Goal: Task Accomplishment & Management: Manage account settings

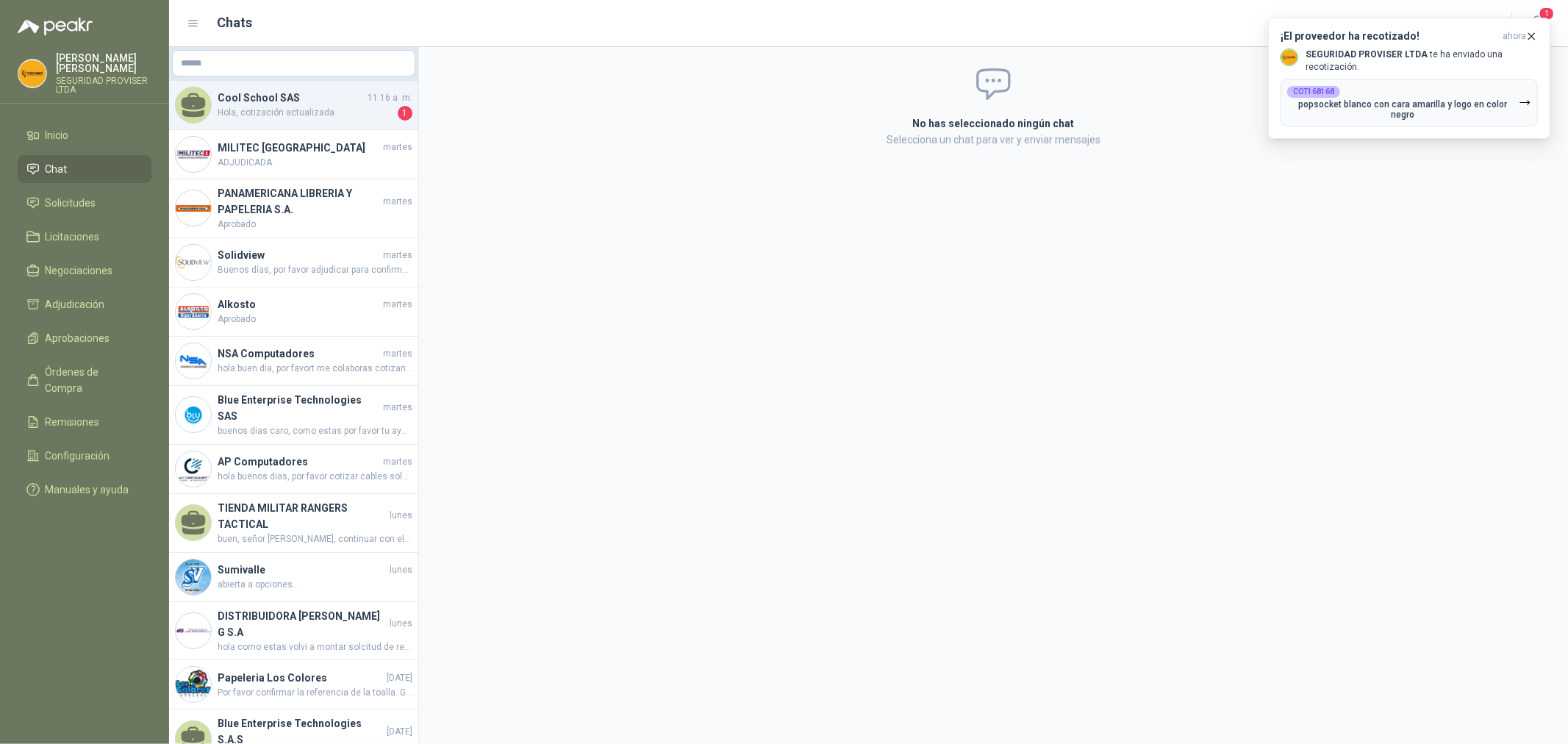
click at [317, 104] on h4 "Cool School SAS" at bounding box center [291, 98] width 147 height 16
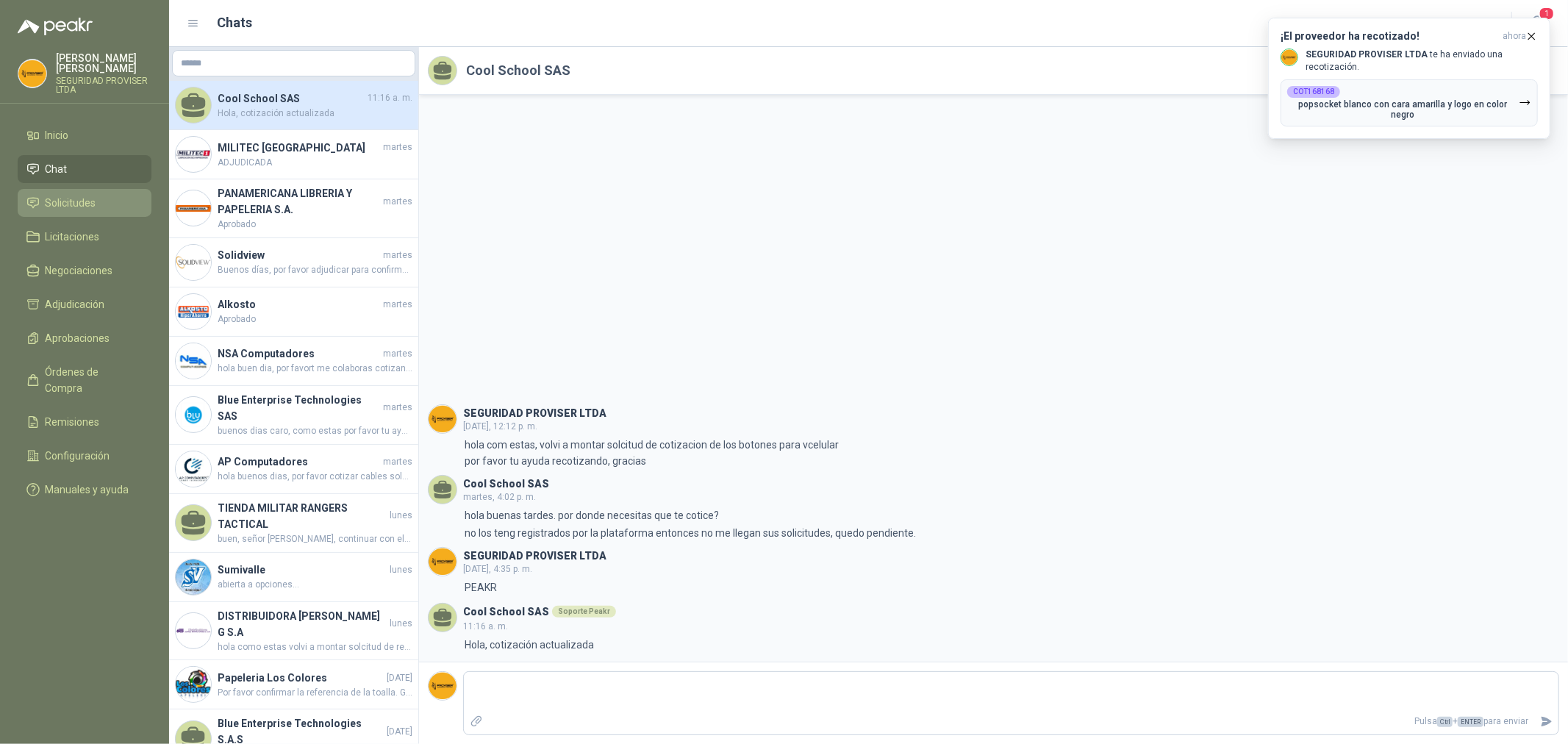
click at [98, 207] on li "Solicitudes" at bounding box center [85, 203] width 116 height 16
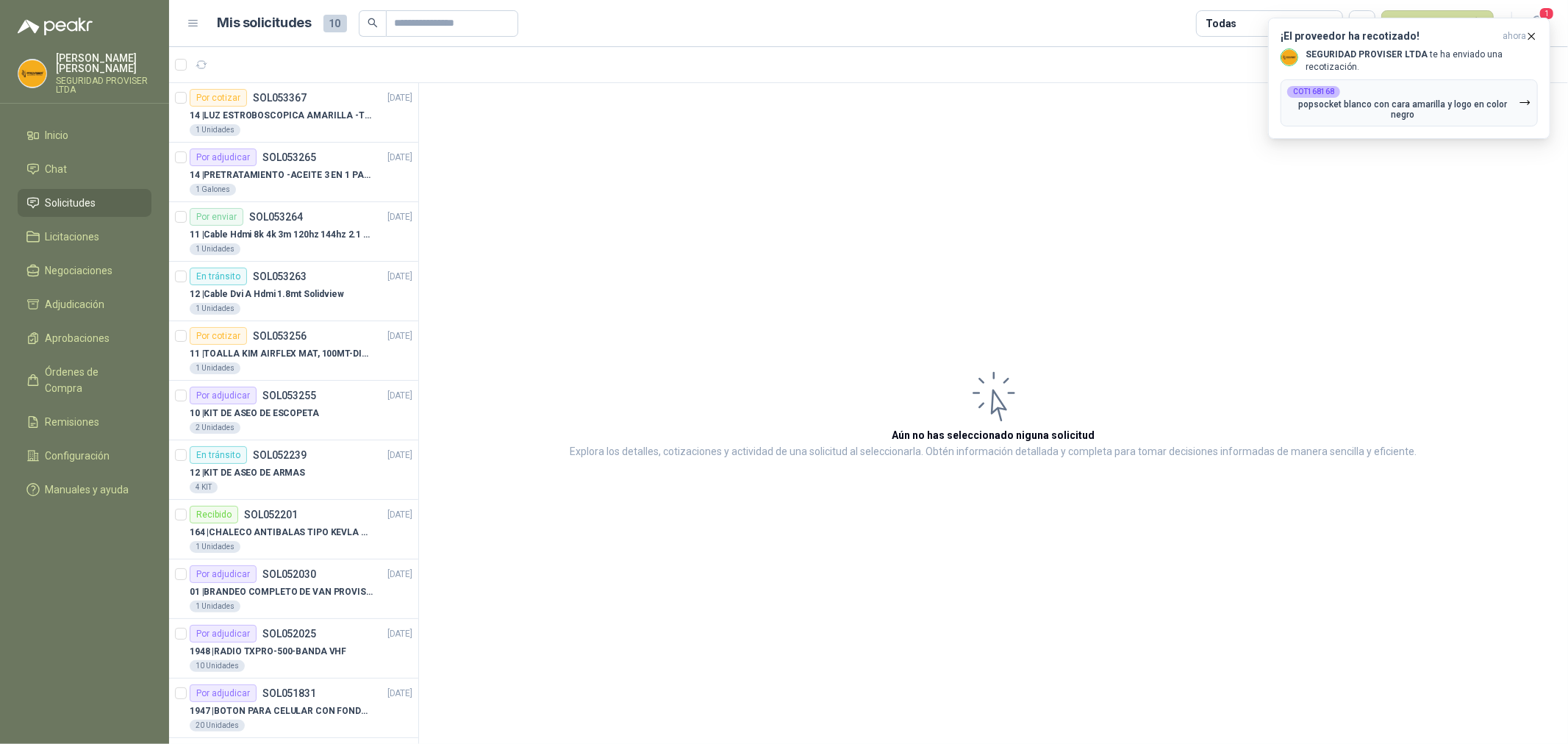
click at [1062, 39] on header "Mis solicitudes 10 Todas Nueva solicitud 1" at bounding box center [869, 23] width 1399 height 47
click at [1529, 41] on icon "button" at bounding box center [1531, 36] width 13 height 13
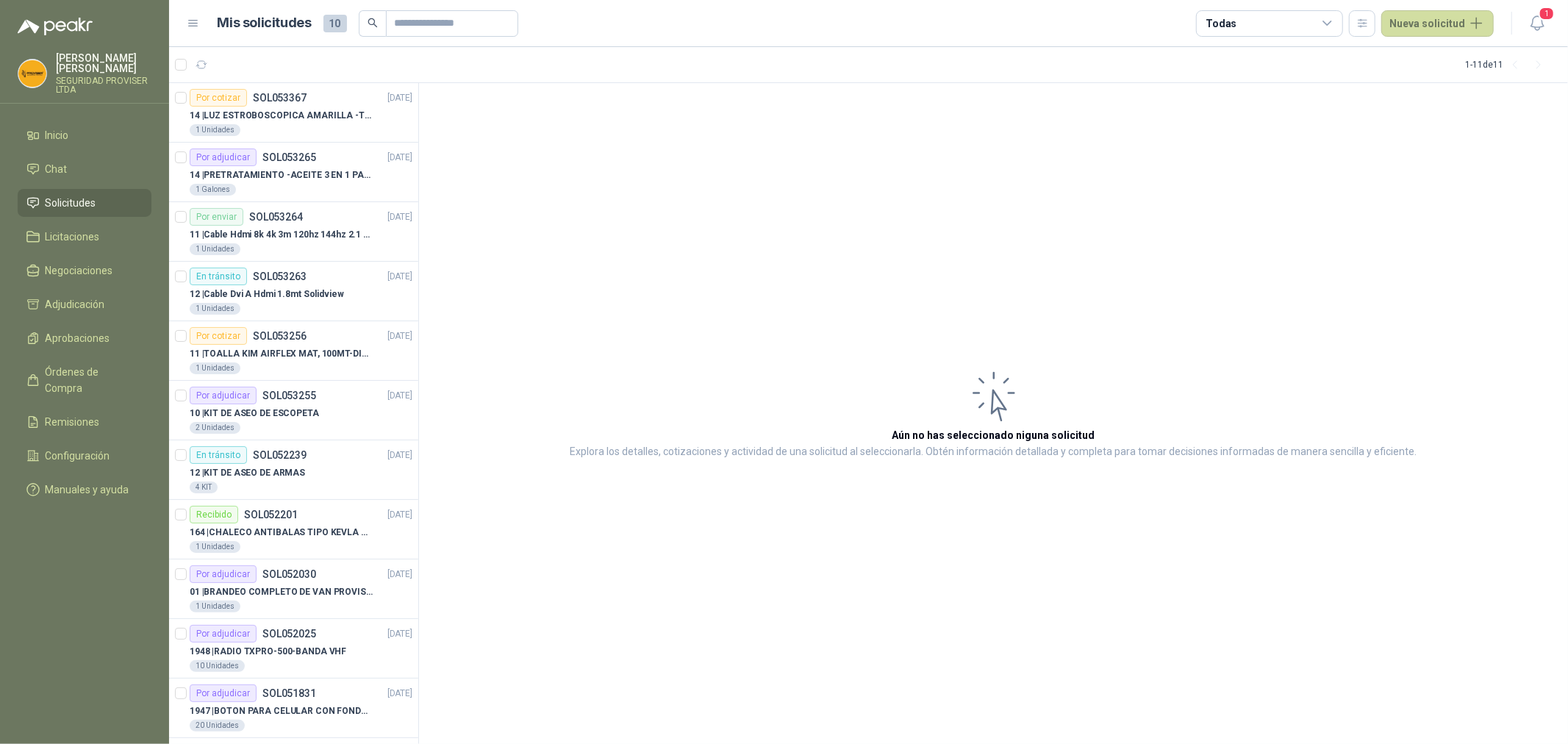
click at [1333, 26] on icon at bounding box center [1328, 24] width 13 height 13
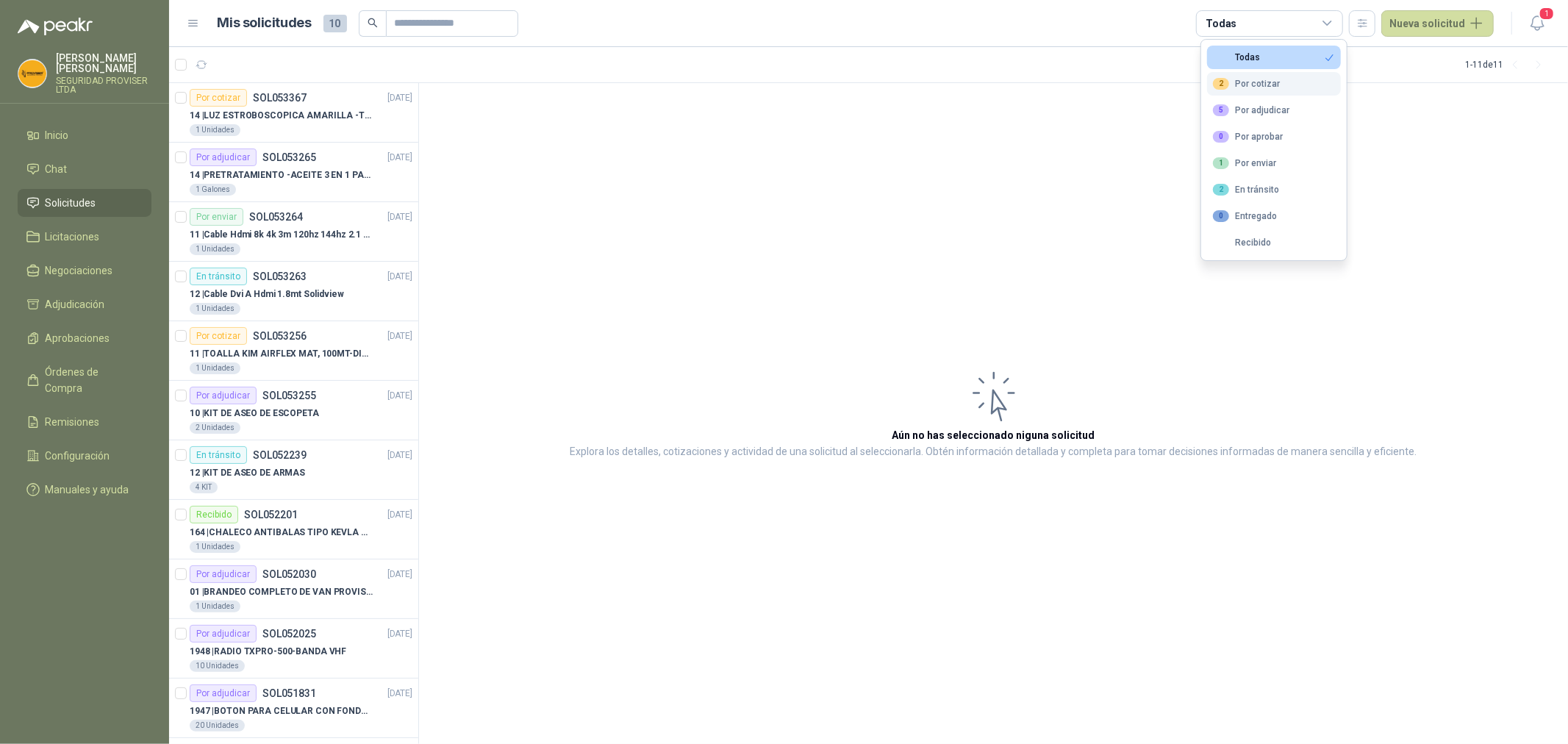
click at [1270, 86] on div "2 Por cotizar" at bounding box center [1246, 84] width 67 height 12
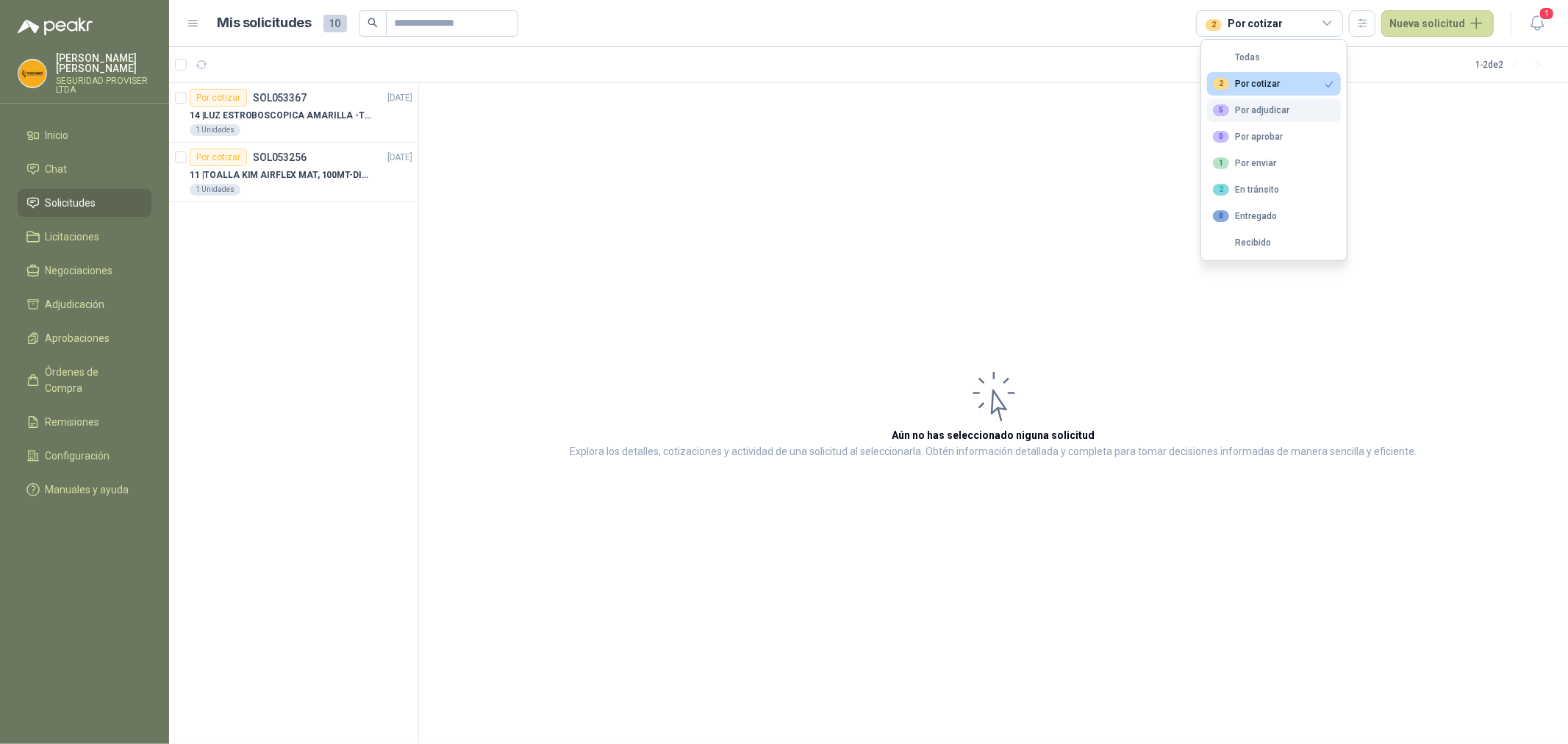
click at [1277, 113] on div "5 Por adjudicar" at bounding box center [1251, 111] width 76 height 12
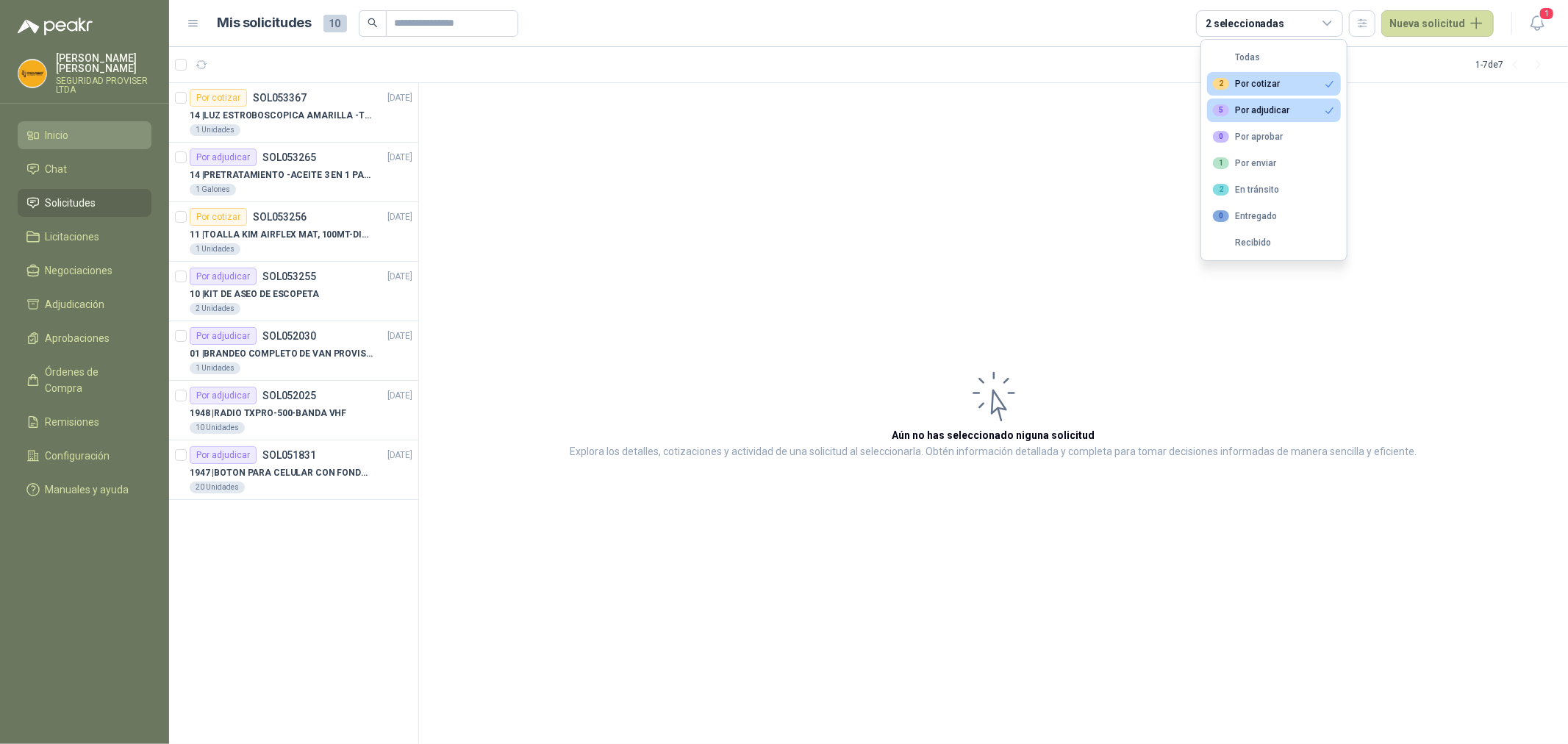
click at [77, 136] on li "Inicio" at bounding box center [85, 135] width 116 height 16
